Goal: Information Seeking & Learning: Learn about a topic

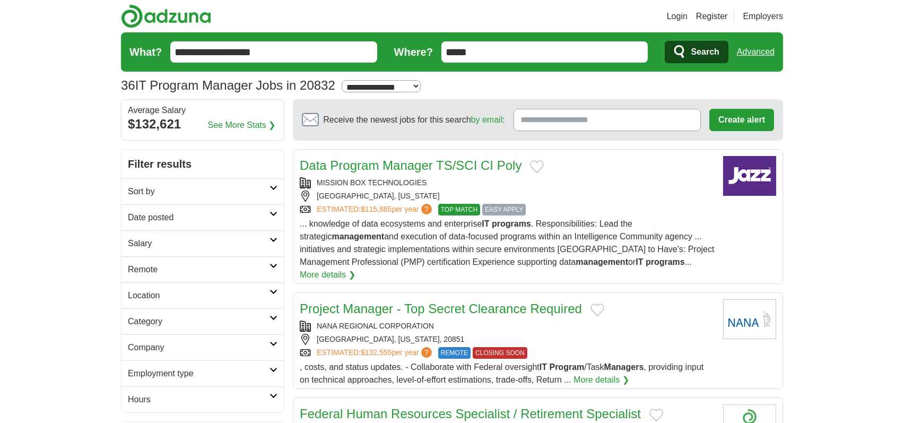
click at [277, 240] on icon at bounding box center [274, 239] width 8 height 5
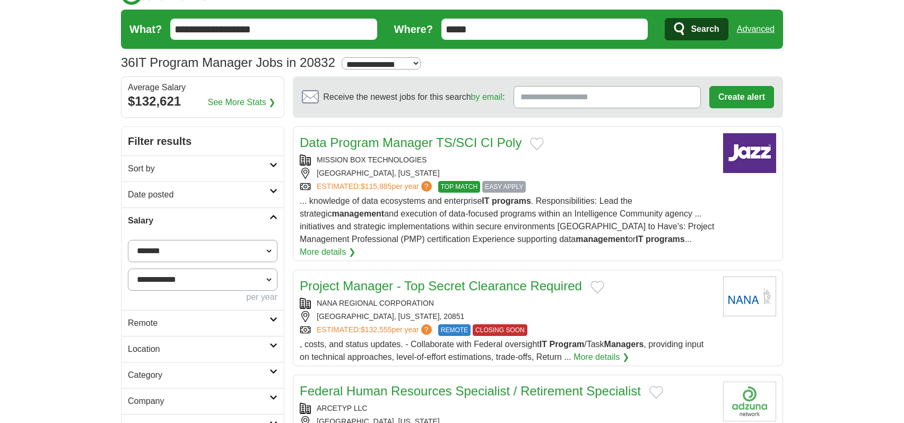
scroll to position [24, 0]
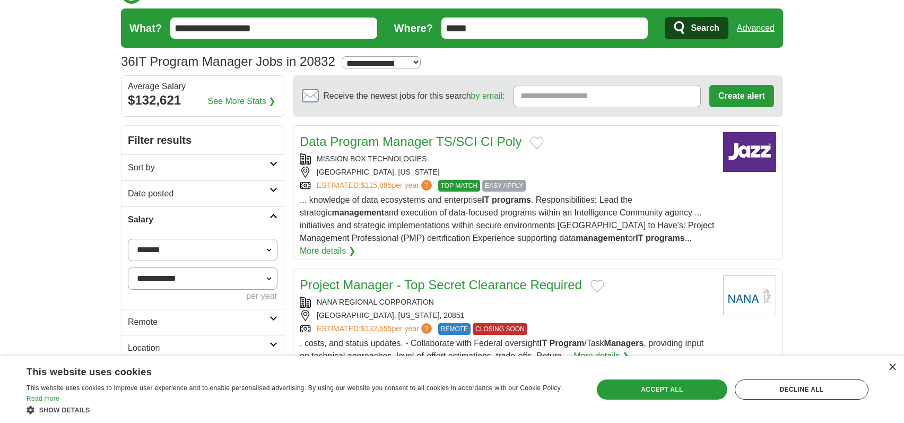
select select "******"
click at [254, 320] on button "Apply" at bounding box center [253, 322] width 50 height 22
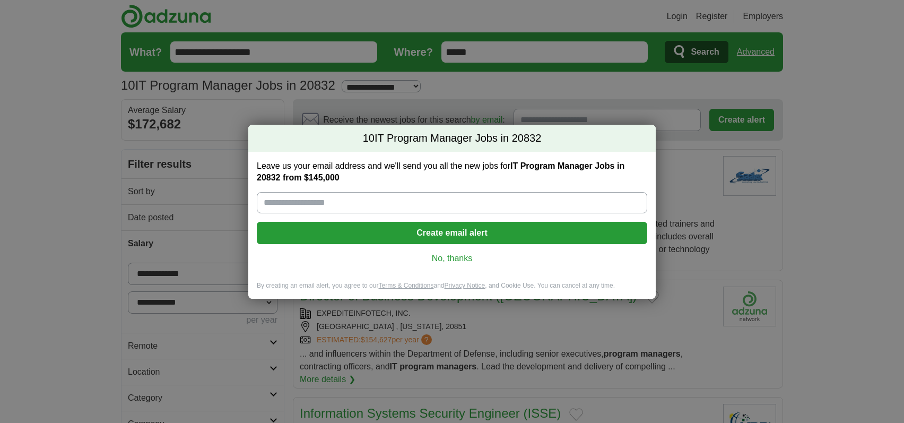
click at [445, 254] on link "No, thanks" at bounding box center [452, 259] width 374 height 12
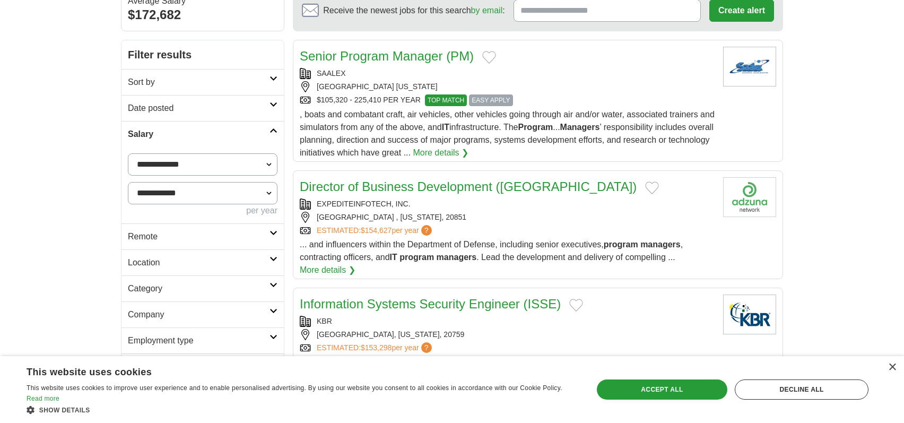
scroll to position [112, 0]
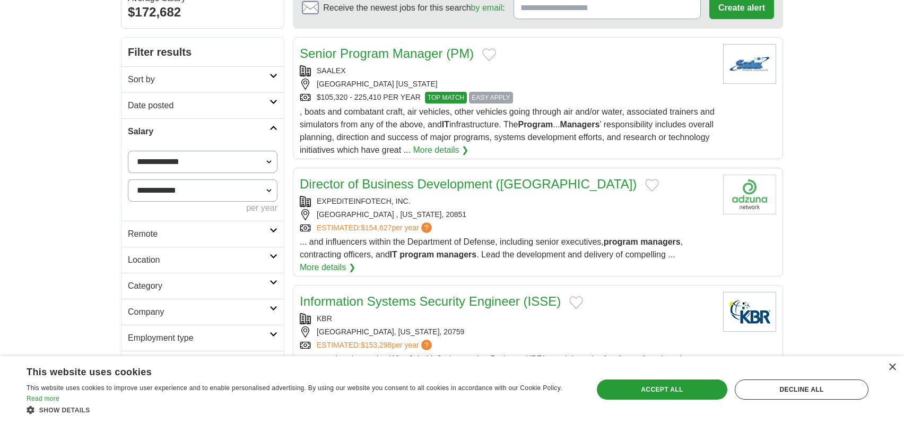
click at [469, 150] on link "More details ❯" at bounding box center [441, 150] width 56 height 13
click at [257, 235] on h2 "Remote" at bounding box center [199, 234] width 142 height 13
click at [162, 262] on link "Remote jobs" at bounding box center [152, 259] width 48 height 9
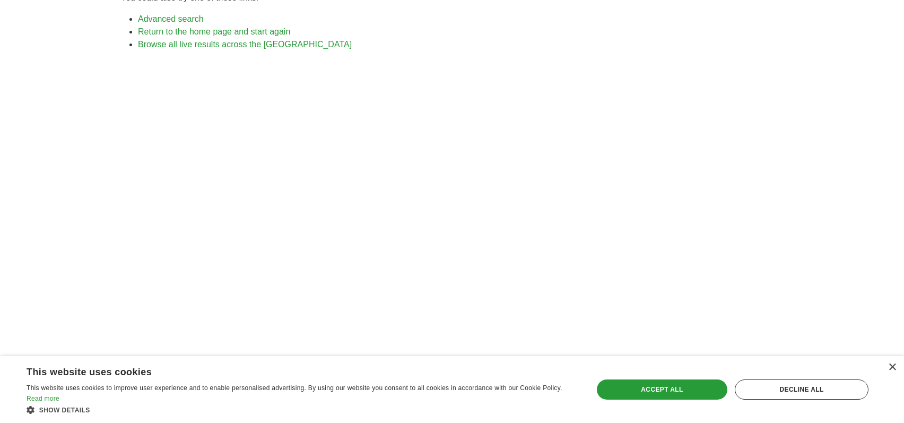
scroll to position [139, 0]
